Goal: Task Accomplishment & Management: Use online tool/utility

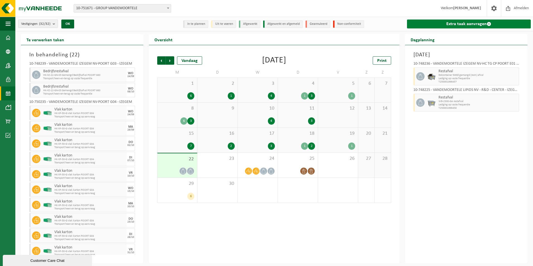
click at [486, 21] on link "Extra taak aanvragen" at bounding box center [469, 23] width 124 height 9
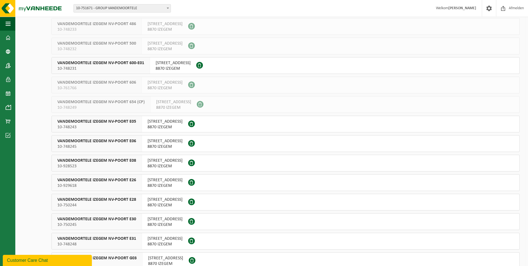
scroll to position [279, 0]
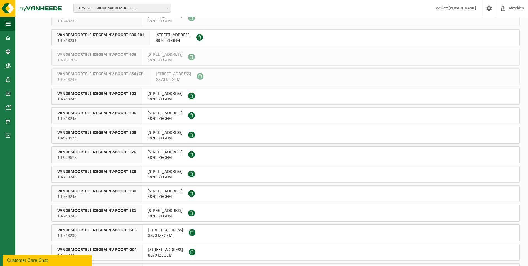
click at [119, 208] on span "VANDEMOORTELE IZEGEM NV-POORT E31" at bounding box center [96, 211] width 79 height 6
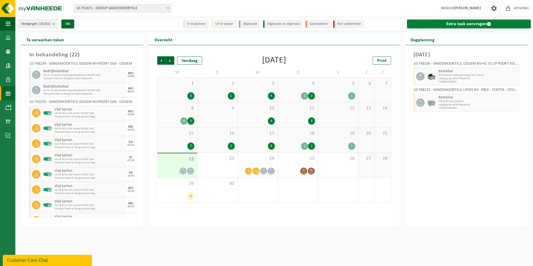
click at [256, 23] on link "Extra taak aanvragen" at bounding box center [469, 23] width 124 height 9
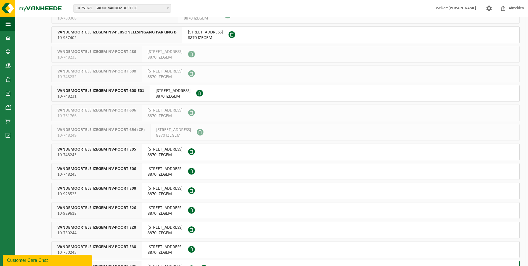
scroll to position [251, 0]
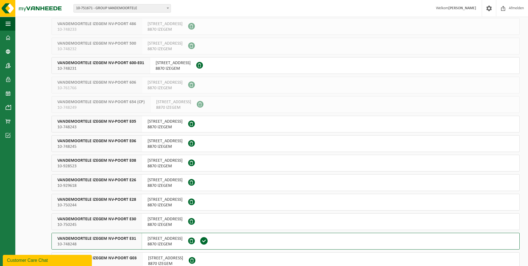
click at [119, 243] on span "10-748248" at bounding box center [96, 244] width 79 height 6
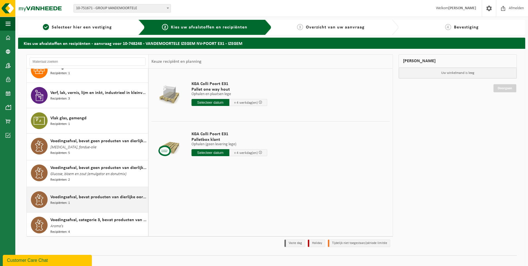
scroll to position [836, 0]
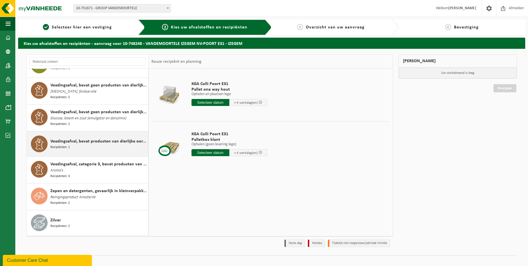
click at [64, 138] on span "Voedingsafval, bevat producten van dierlijke oorsprong, gemengde verpakking (ex…" at bounding box center [98, 141] width 96 height 7
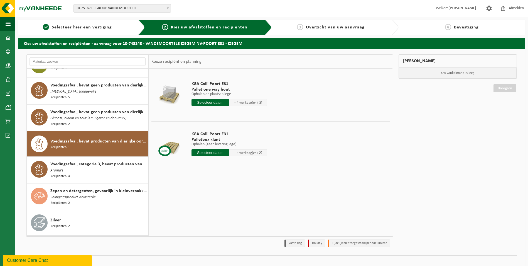
scroll to position [852, 0]
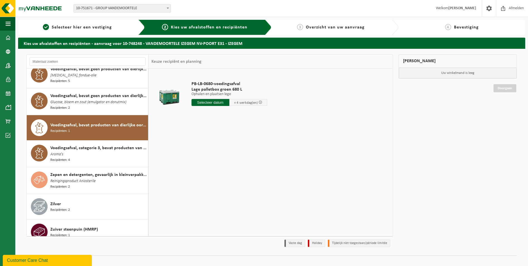
click at [214, 101] on input "text" at bounding box center [211, 102] width 38 height 7
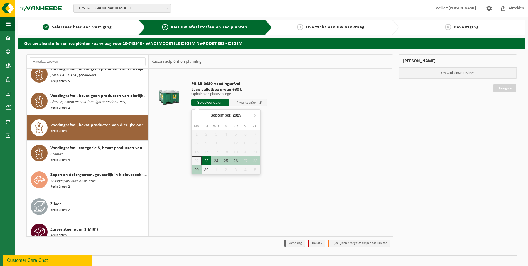
click at [205, 159] on div "23" at bounding box center [207, 160] width 10 height 9
type input "Van 2025-09-23"
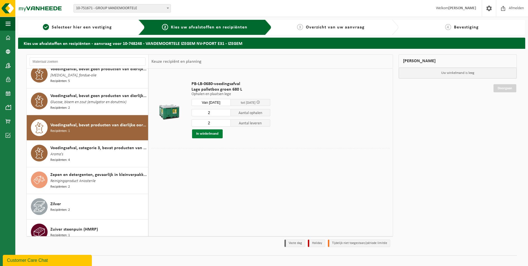
click at [217, 136] on button "In winkelmand" at bounding box center [207, 133] width 31 height 9
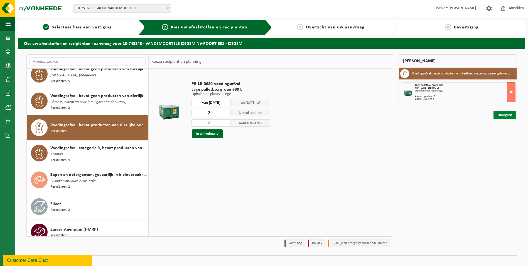
click at [502, 117] on link "Doorgaan" at bounding box center [505, 115] width 23 height 8
